Goal: Contribute content: Contribute content

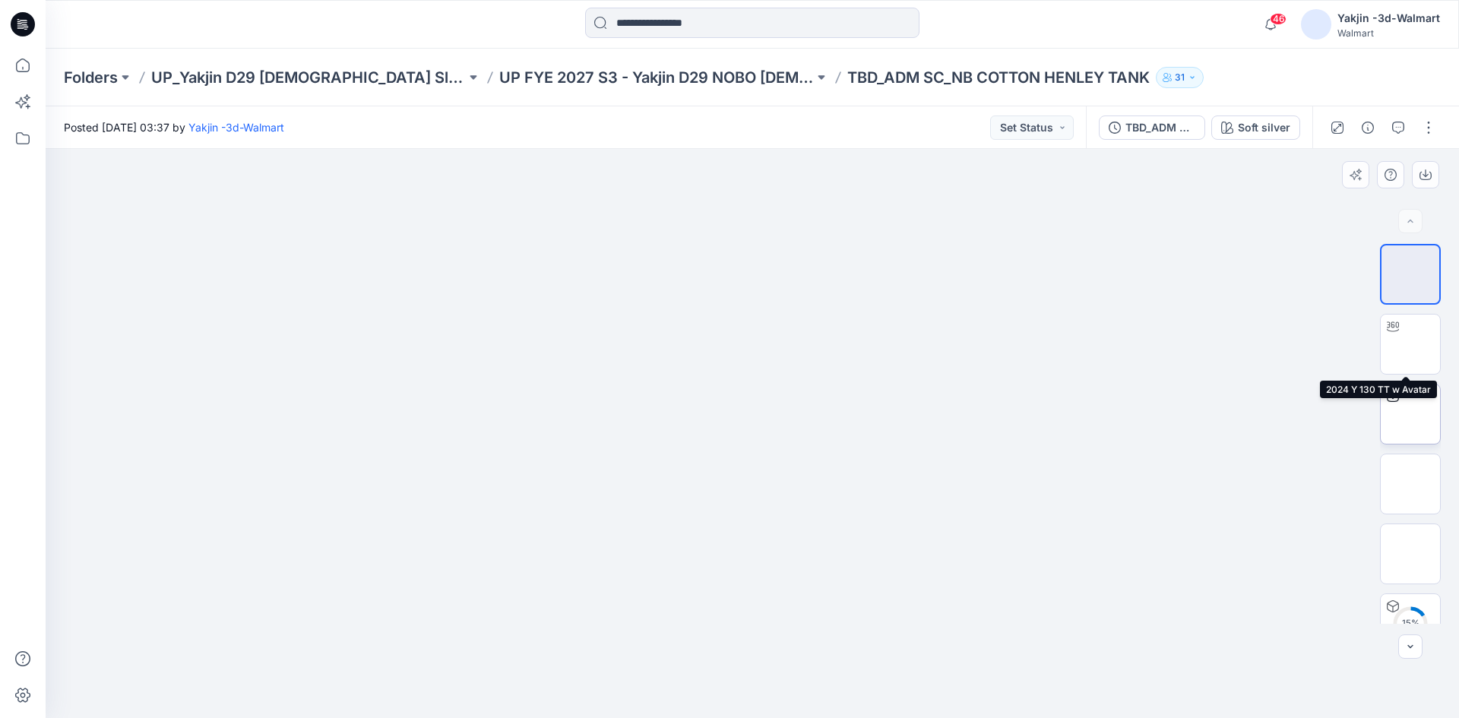
scroll to position [30, 0]
click at [1429, 128] on button "button" at bounding box center [1428, 127] width 24 height 24
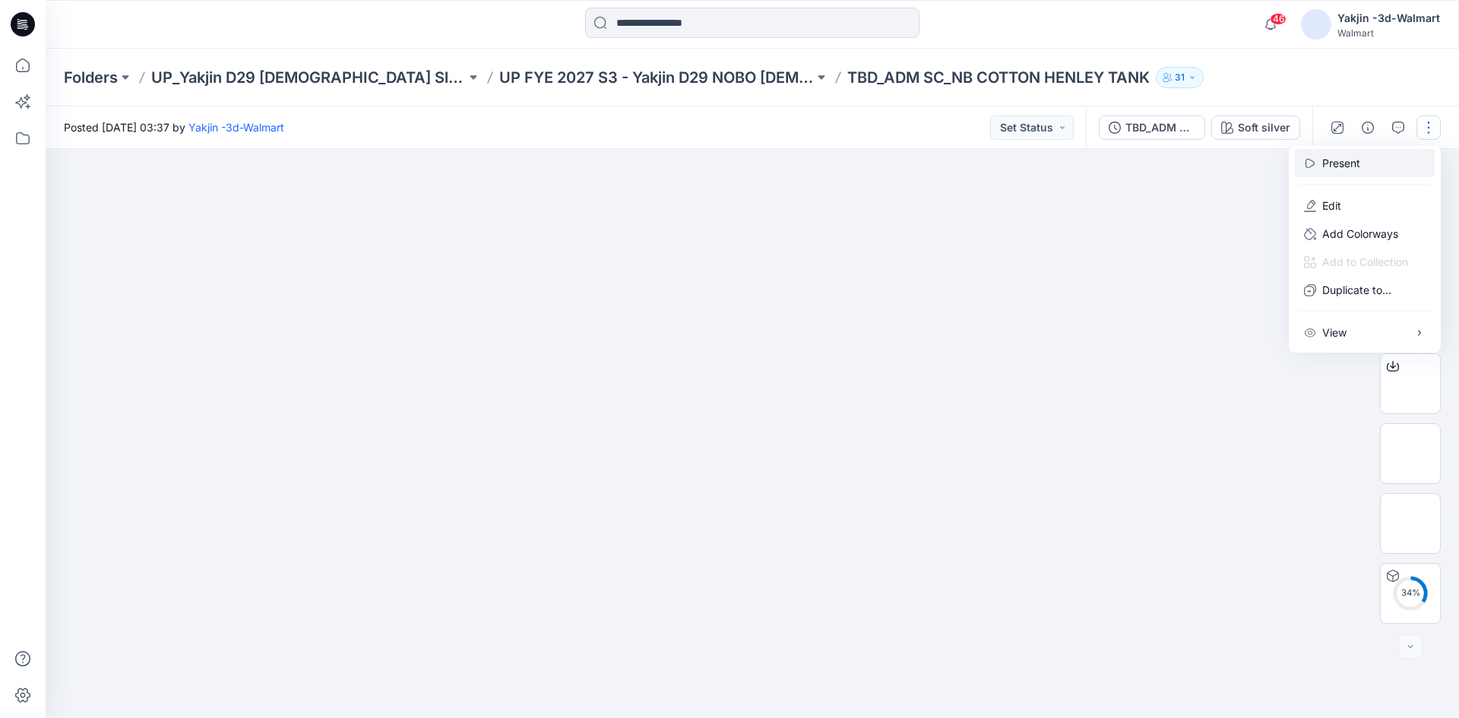
click at [1371, 165] on button "Present" at bounding box center [1365, 163] width 140 height 28
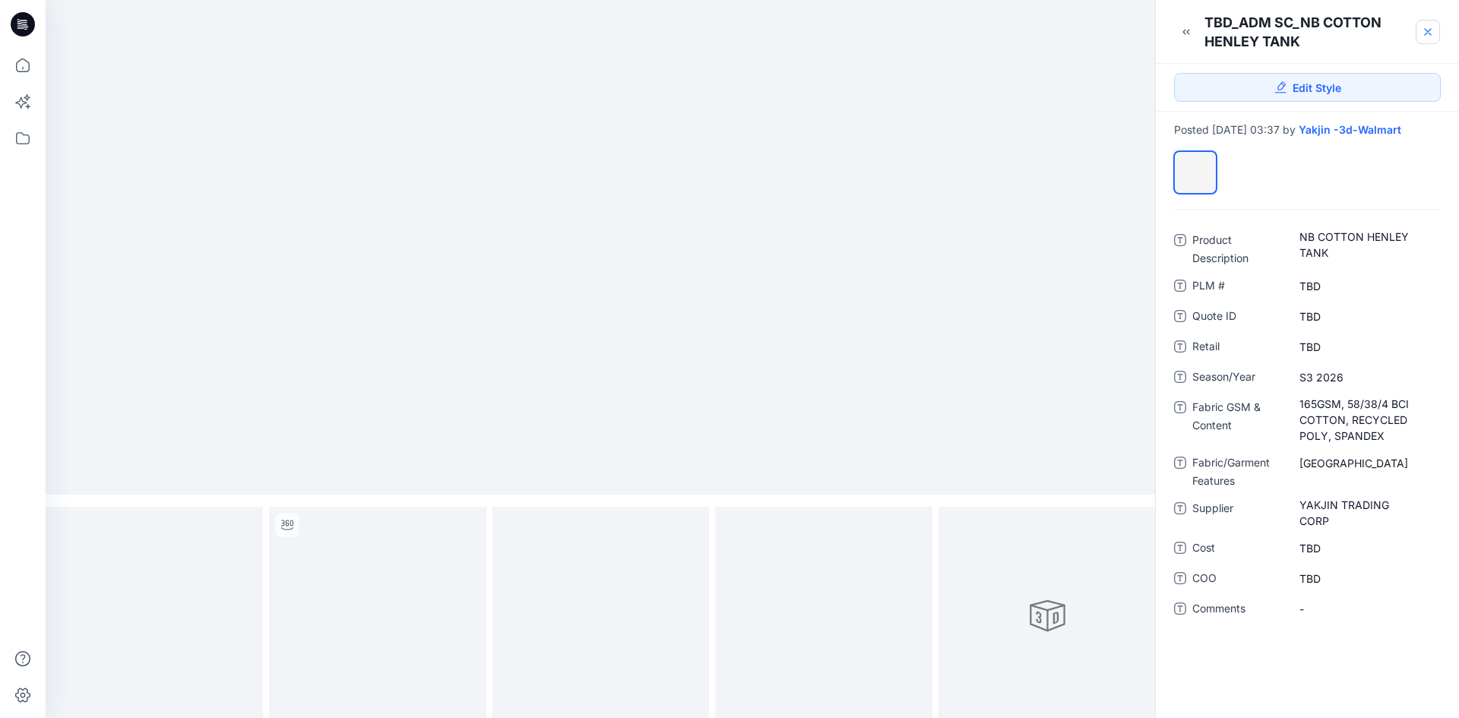
click at [1421, 31] on icon at bounding box center [1427, 32] width 12 height 12
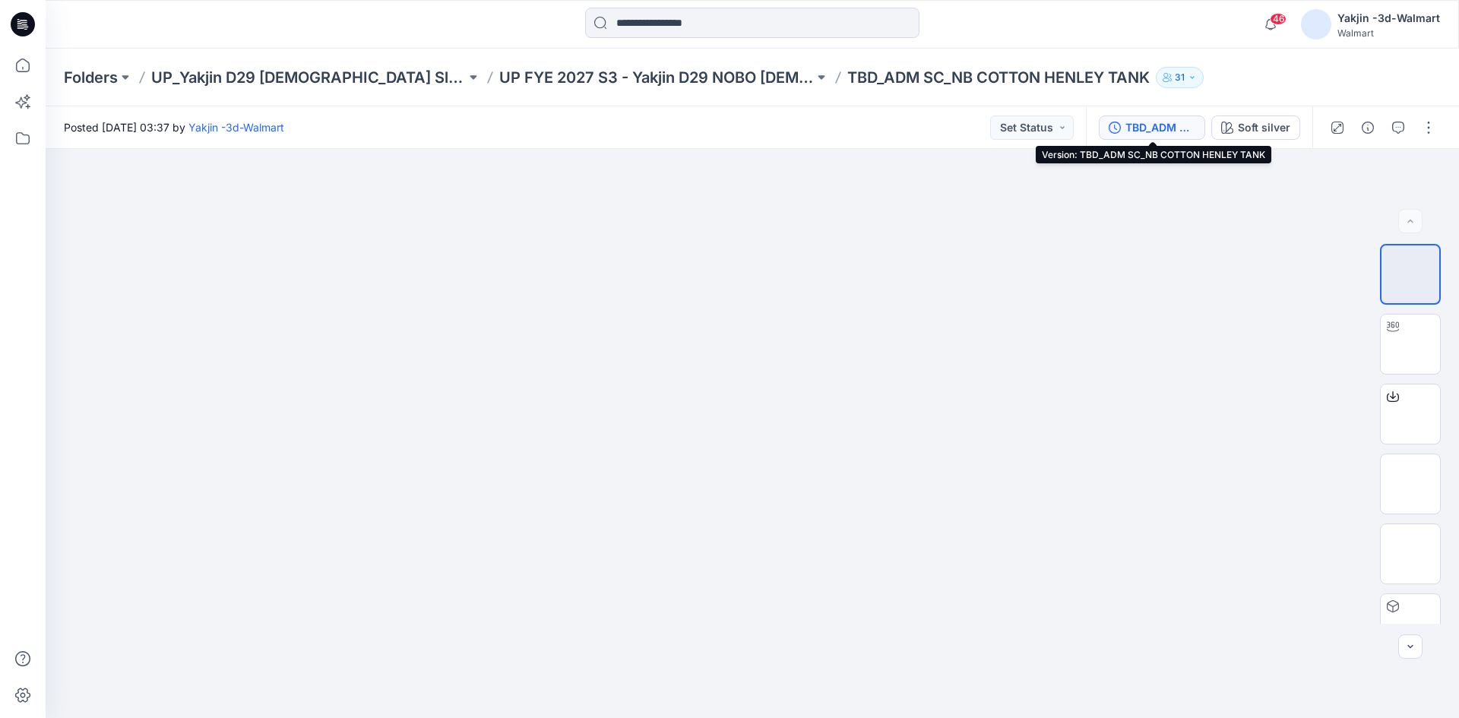
click at [1125, 130] on button "TBD_ADM SC_NB COTTON HENLEY TANK" at bounding box center [1152, 127] width 106 height 24
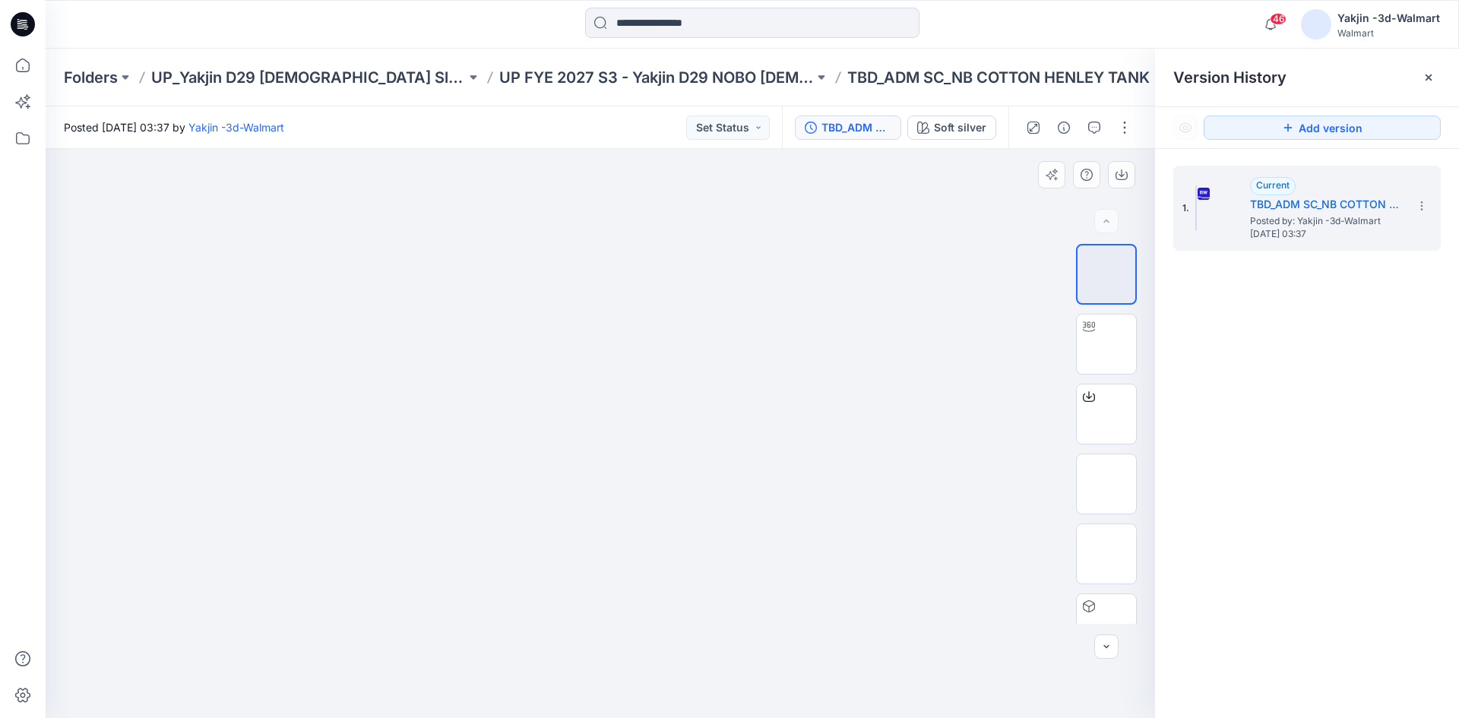
click at [956, 238] on div at bounding box center [600, 433] width 1109 height 569
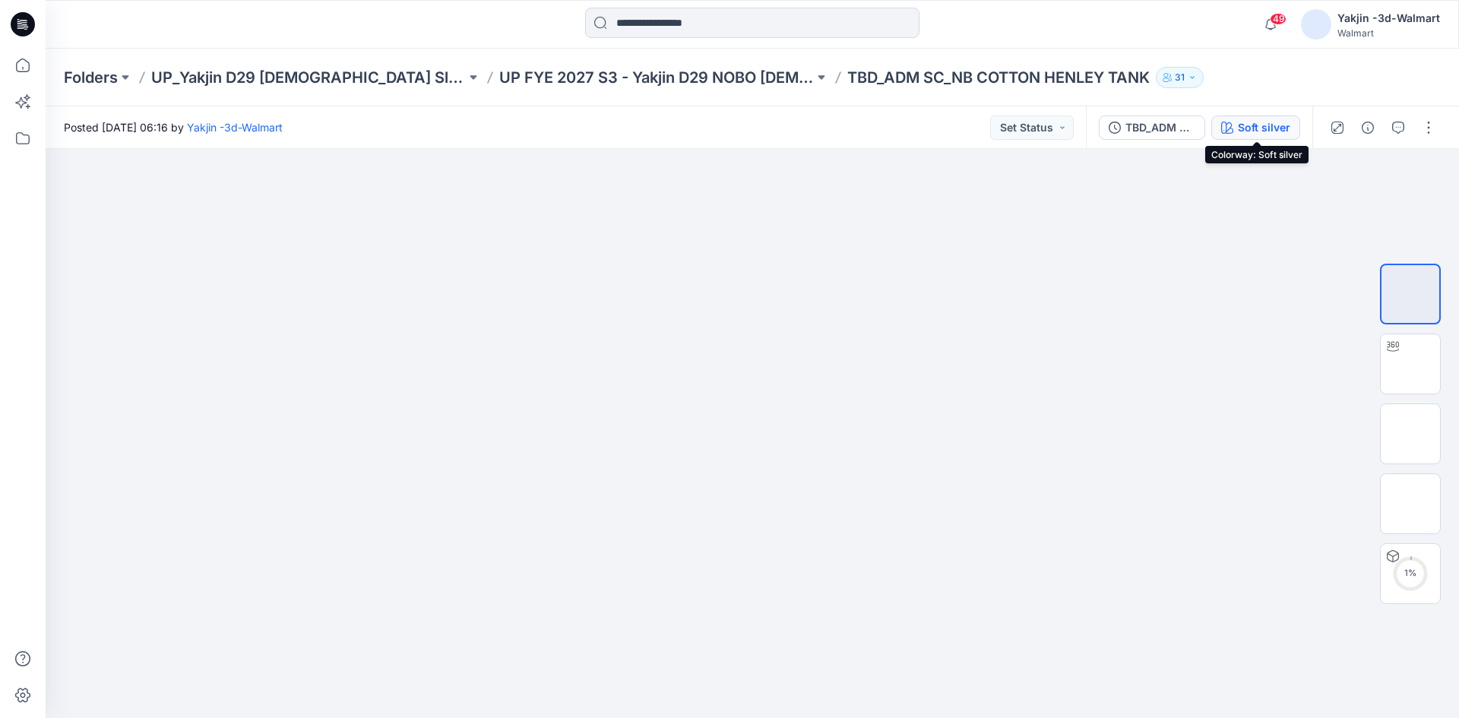
click at [1231, 130] on icon "button" at bounding box center [1227, 128] width 12 height 12
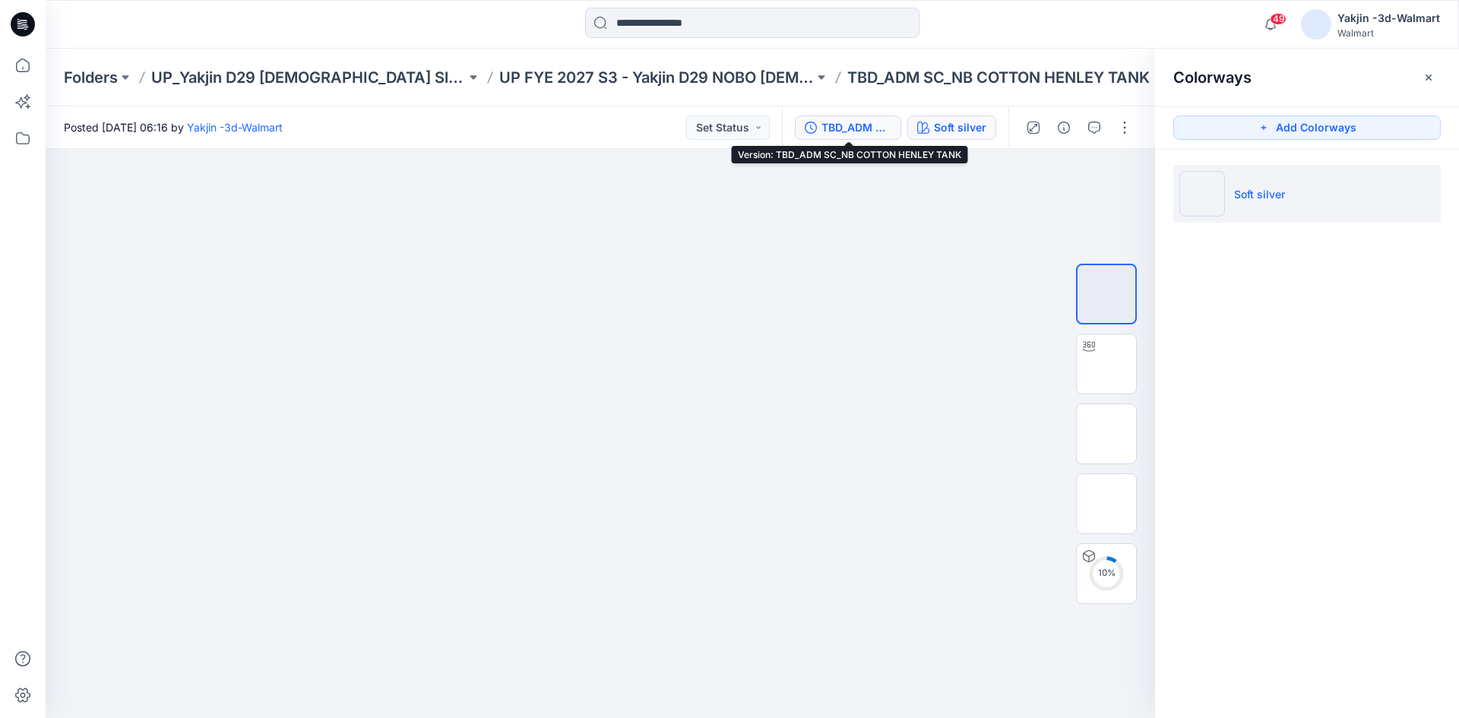
click at [871, 128] on div "TBD_ADM SC_NB COTTON HENLEY TANK" at bounding box center [856, 127] width 70 height 17
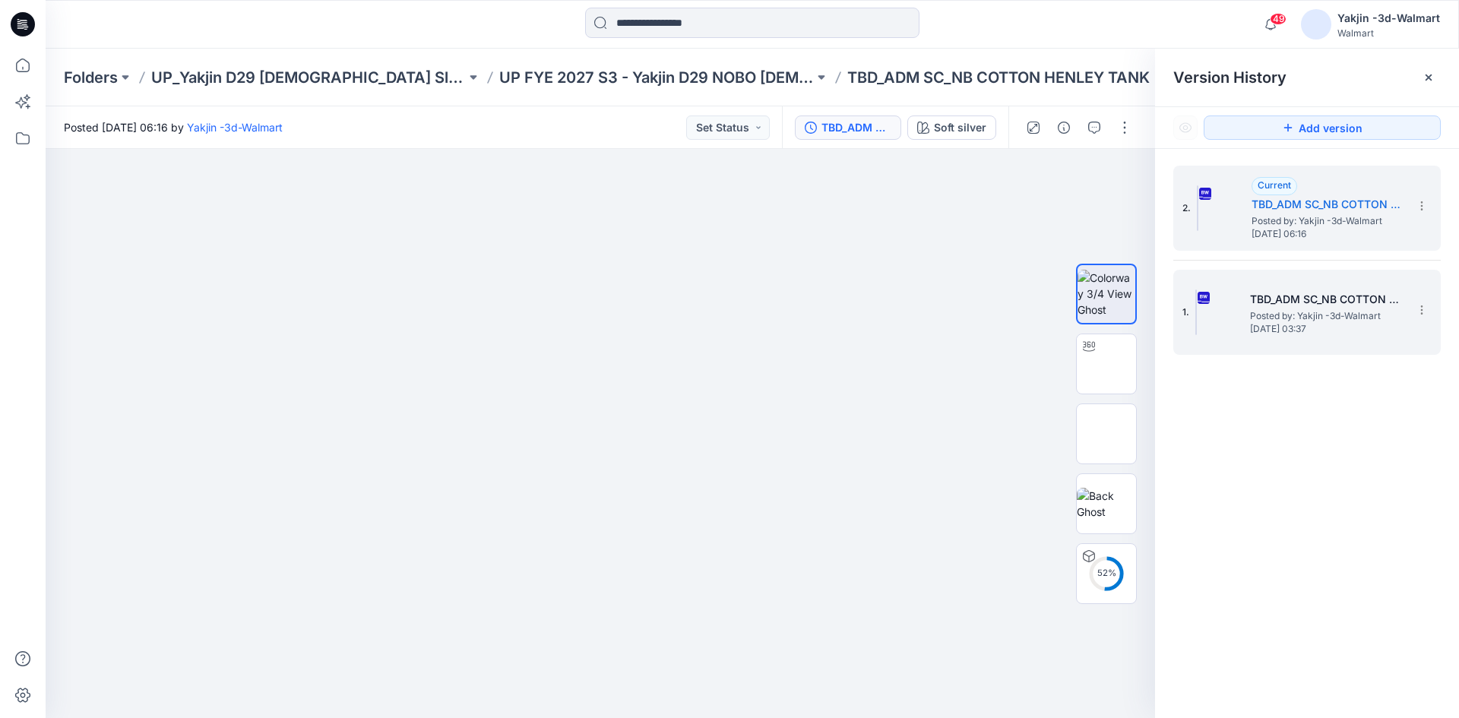
click at [1344, 300] on h5 "TBD_ADM SC_NB COTTON HENLEY TANK" at bounding box center [1326, 299] width 152 height 18
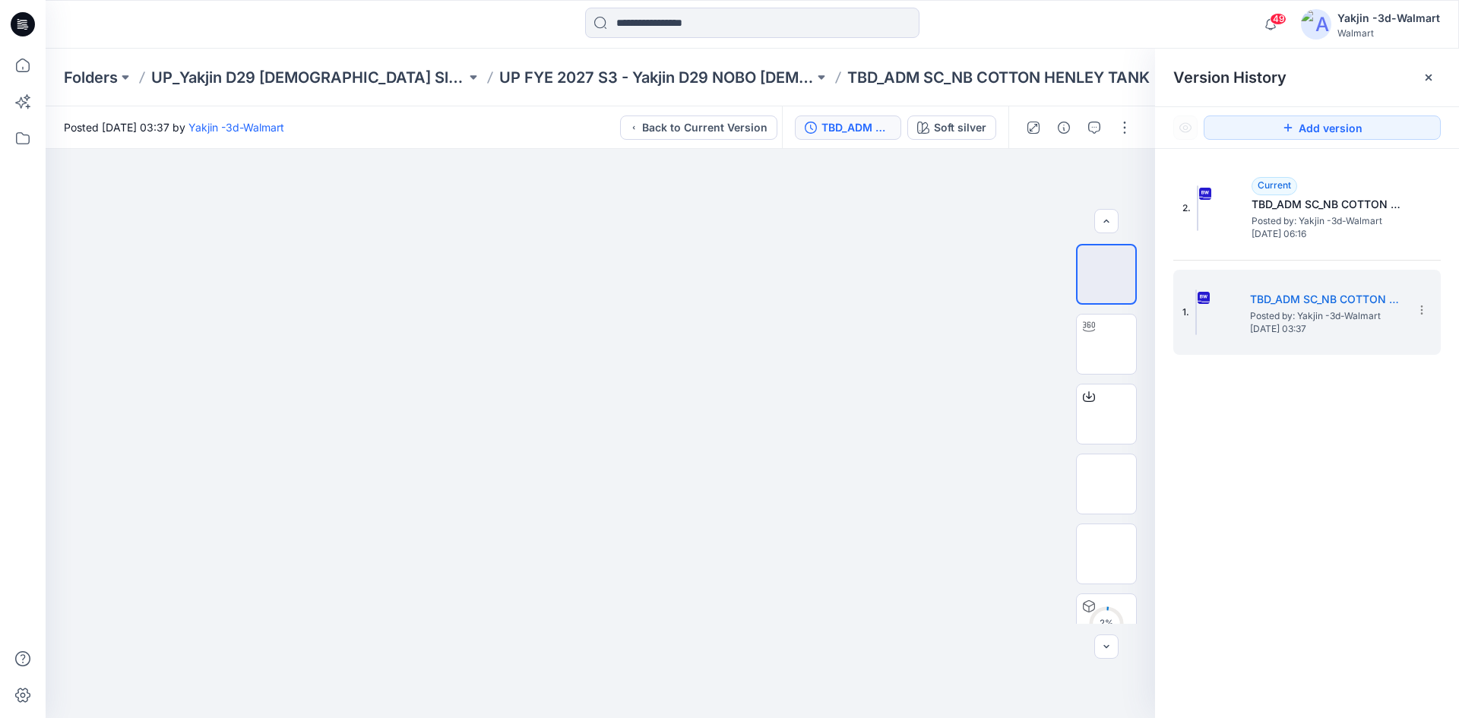
scroll to position [30, 0]
click at [1428, 308] on section at bounding box center [1421, 309] width 24 height 24
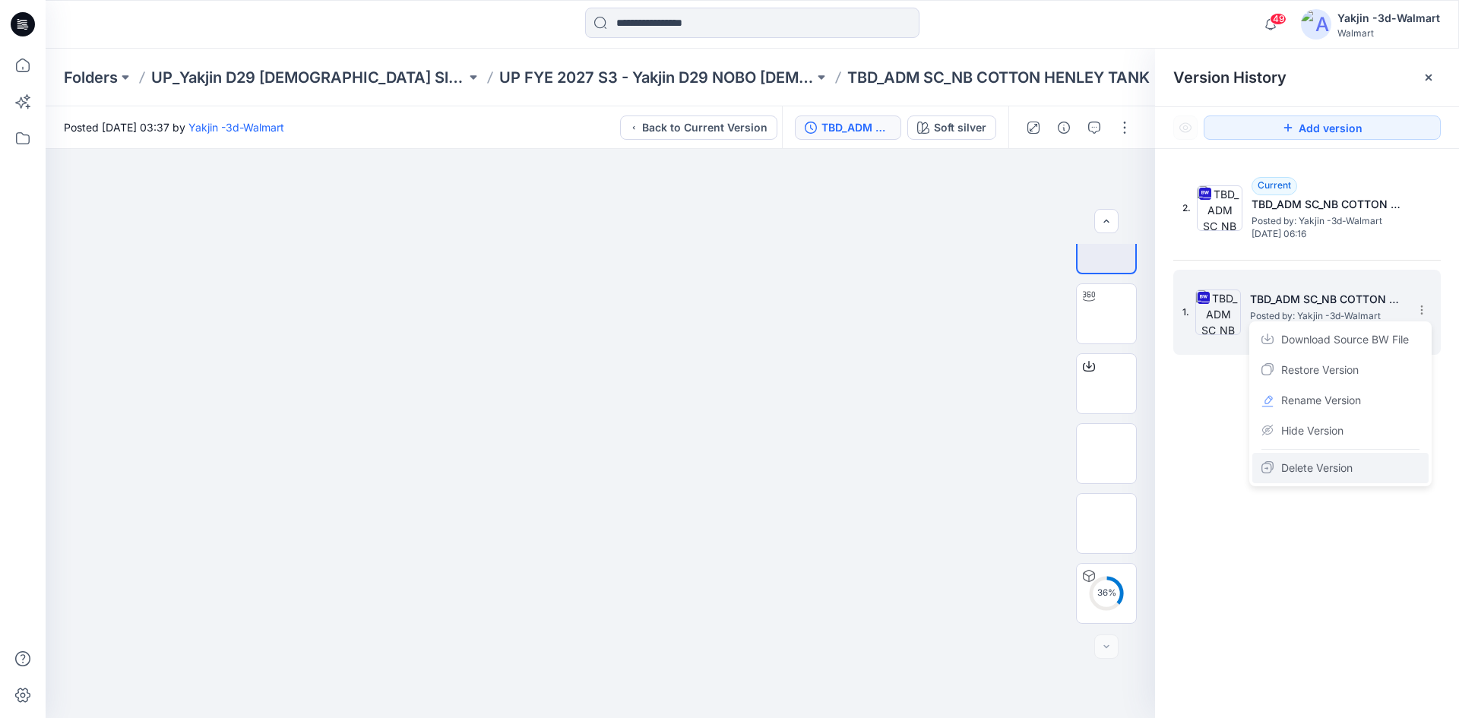
click at [1304, 470] on span "Delete Version" at bounding box center [1316, 468] width 71 height 18
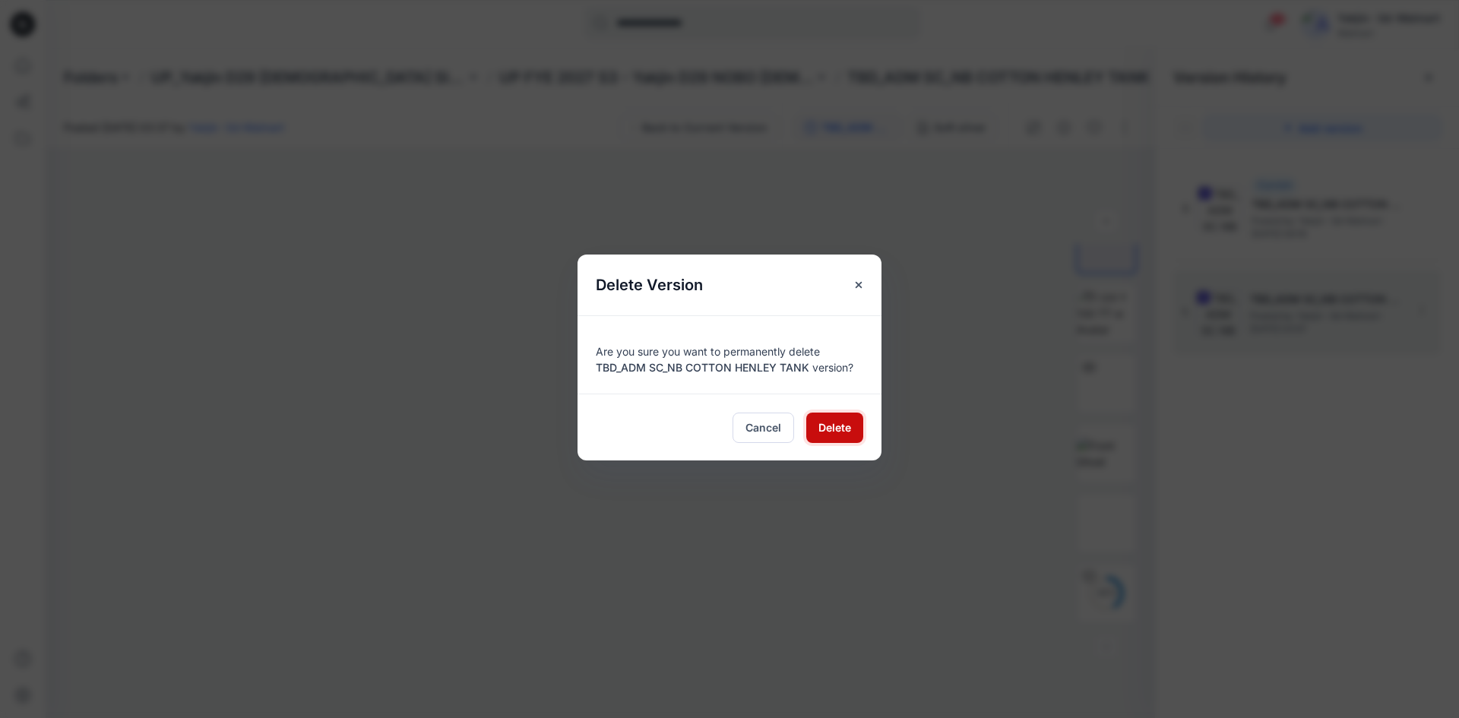
click at [839, 429] on span "Delete" at bounding box center [834, 427] width 33 height 16
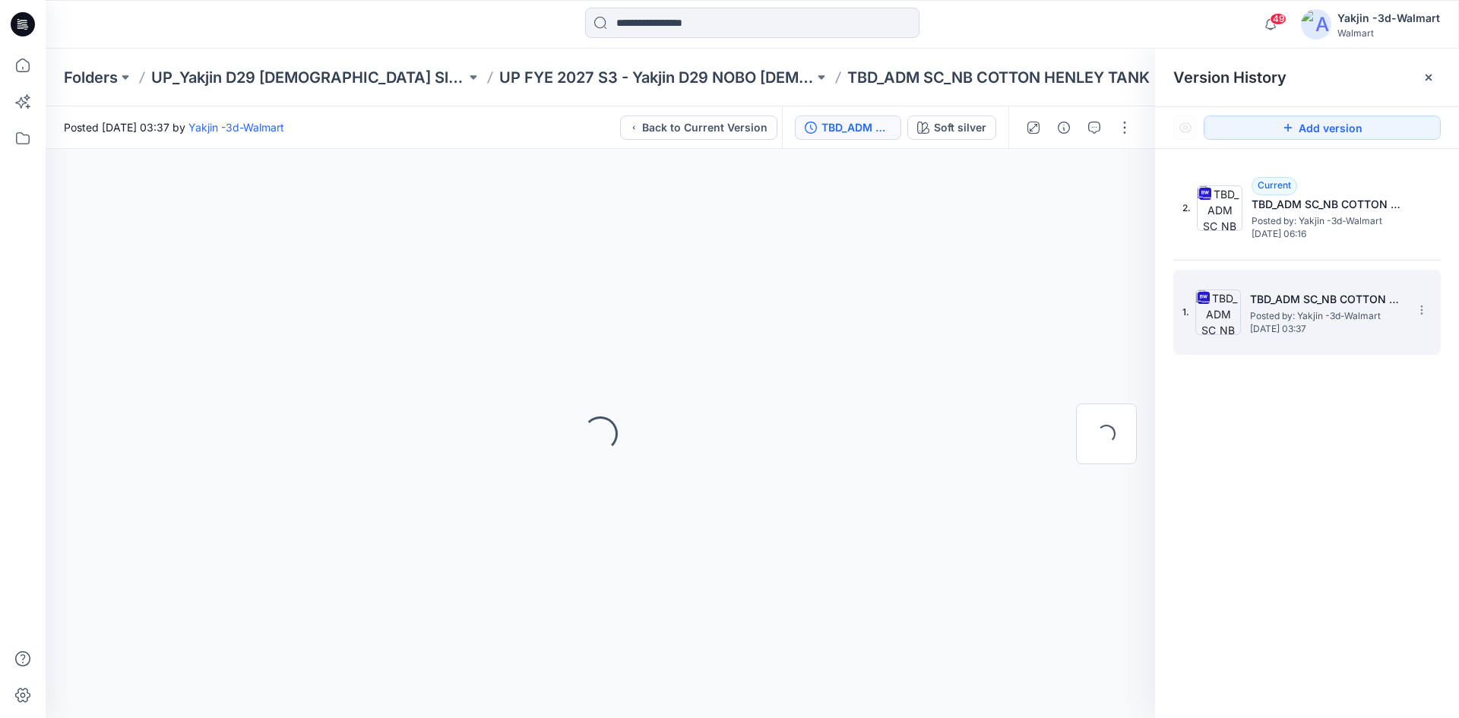
scroll to position [0, 0]
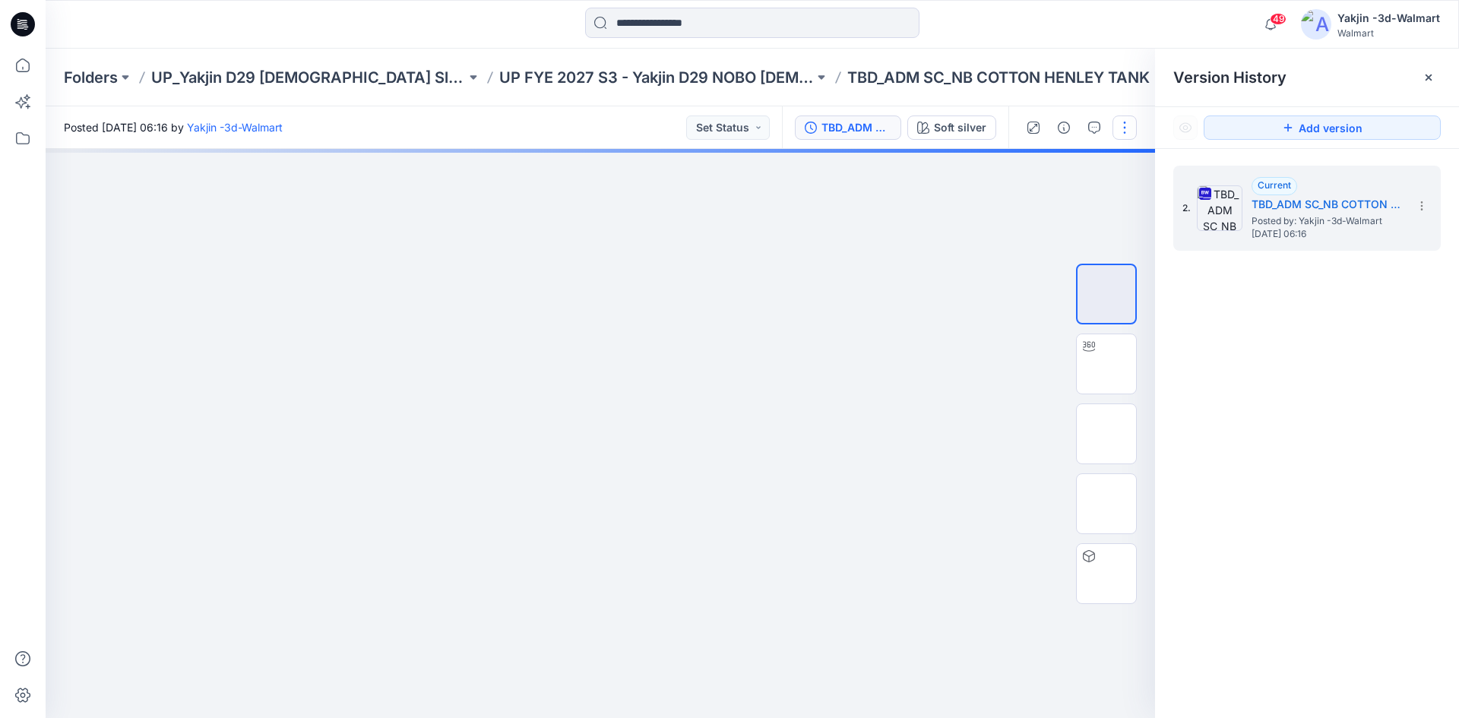
click at [1133, 131] on button "button" at bounding box center [1124, 127] width 24 height 24
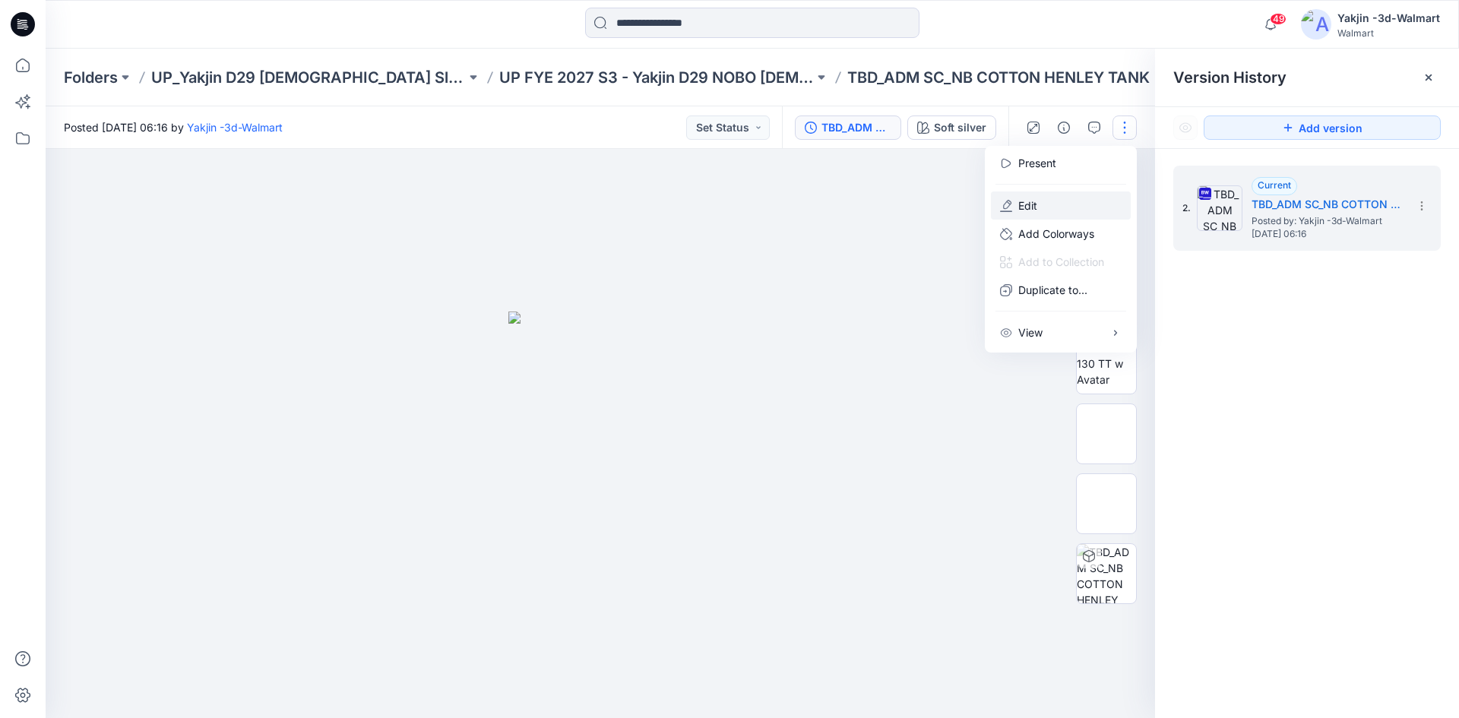
click at [1068, 207] on button "Edit" at bounding box center [1061, 205] width 140 height 28
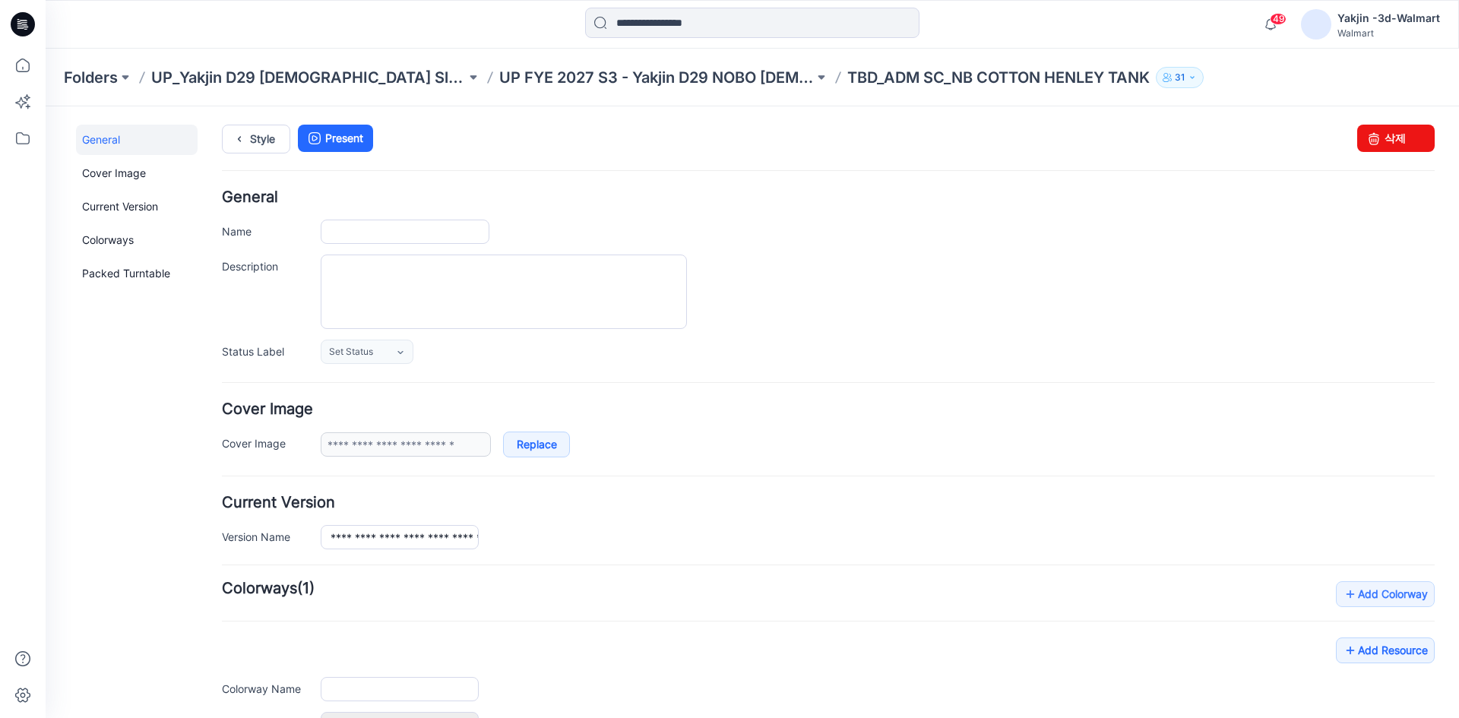
type input "**********"
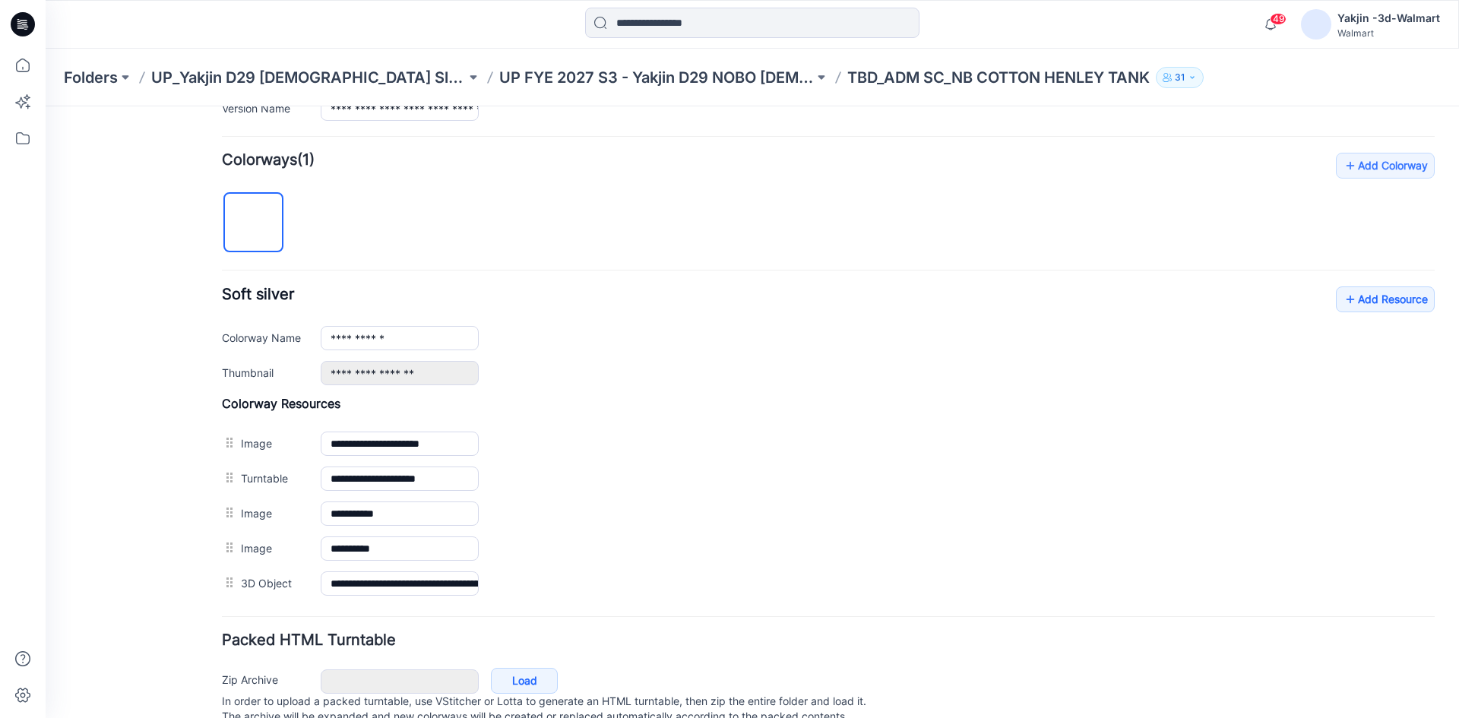
scroll to position [456, 0]
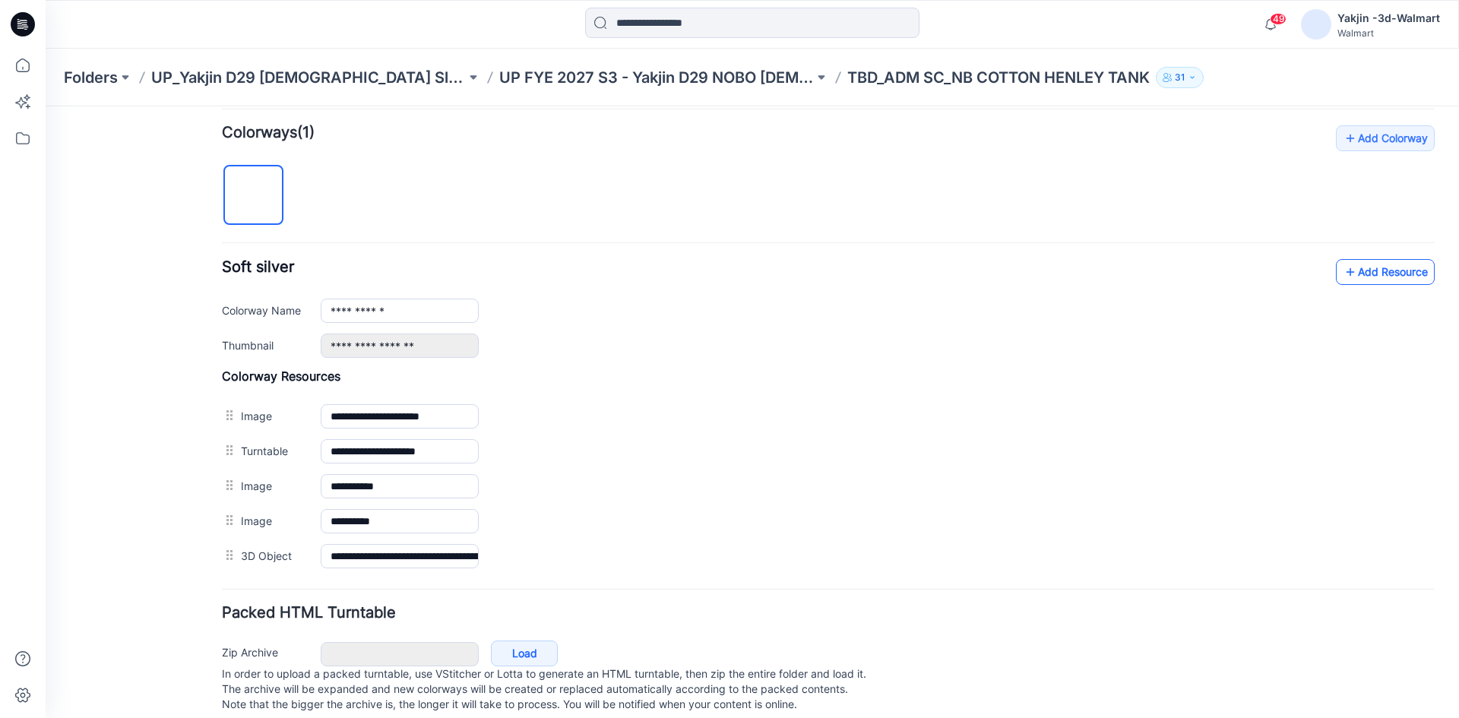
click at [1362, 272] on link "Add Resource" at bounding box center [1385, 272] width 99 height 26
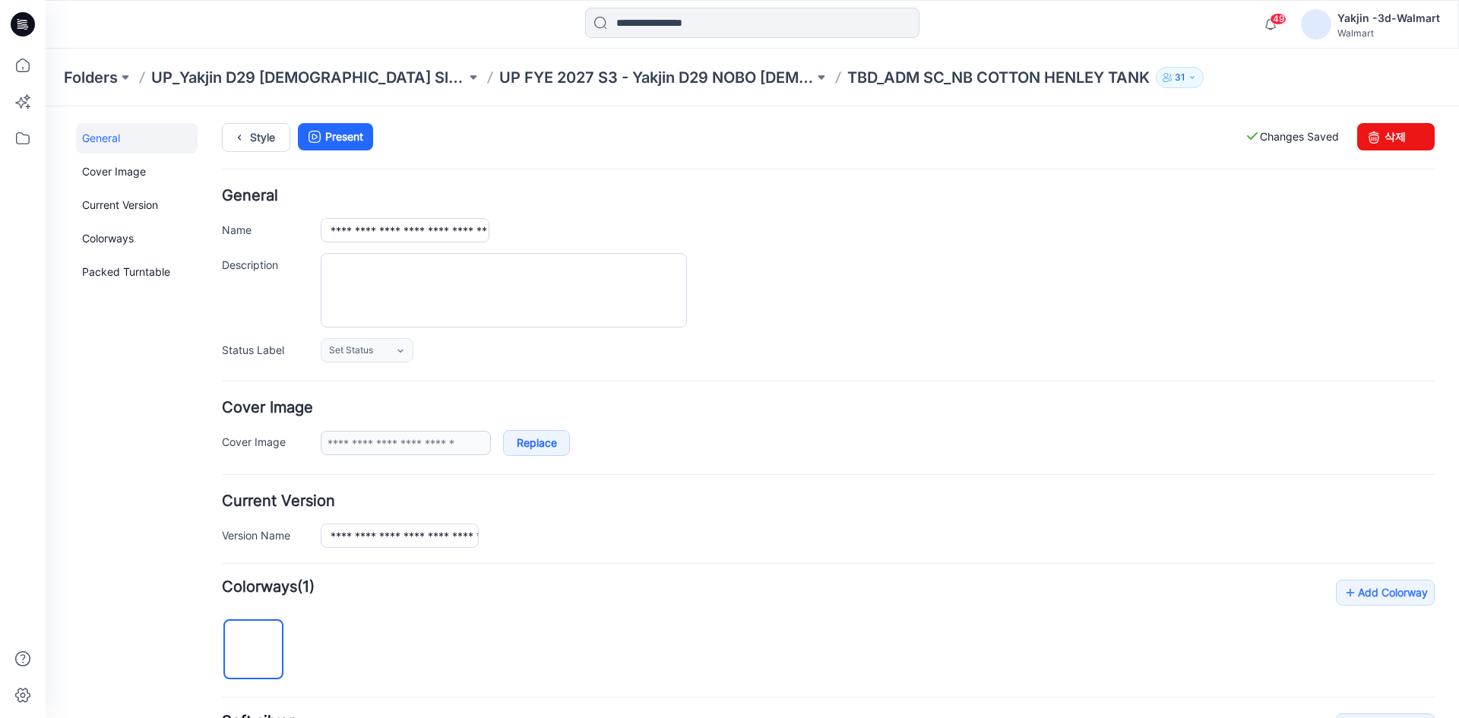
scroll to position [0, 0]
click at [264, 141] on link "Style" at bounding box center [256, 139] width 68 height 29
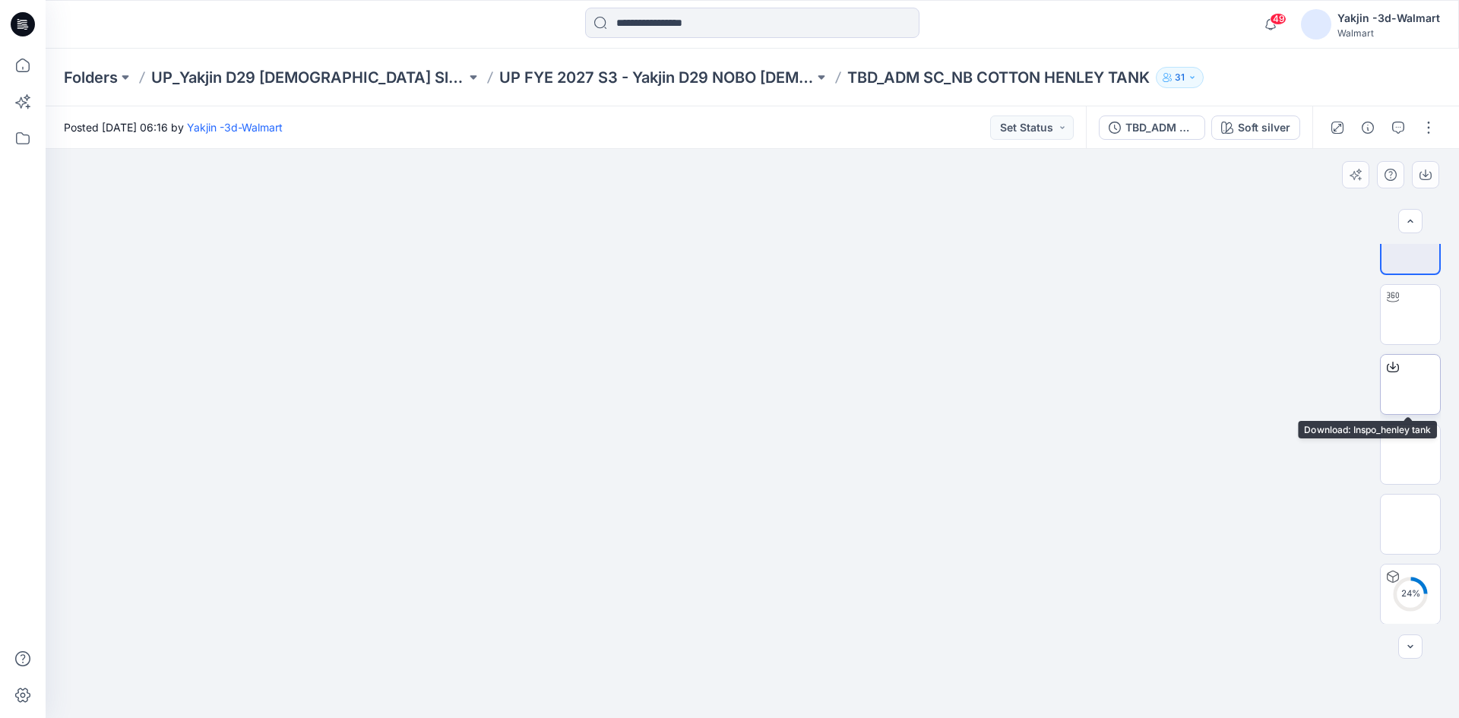
scroll to position [30, 0]
